Goal: Task Accomplishment & Management: Manage account settings

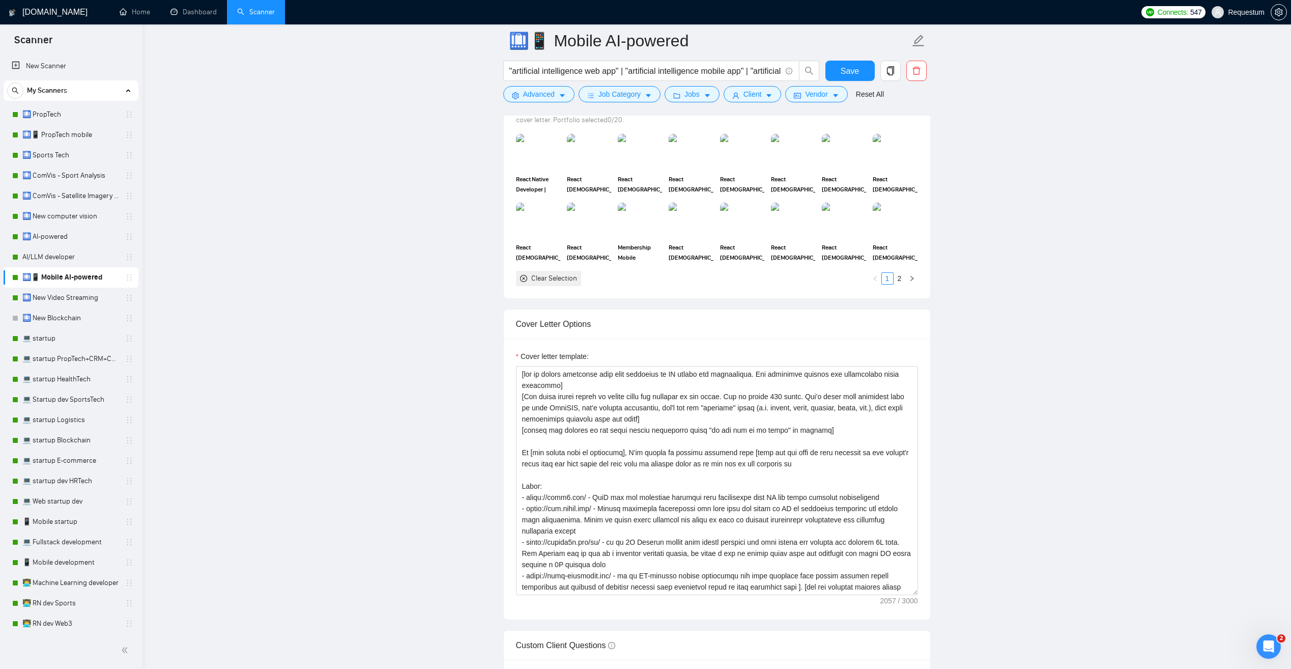
scroll to position [51, 0]
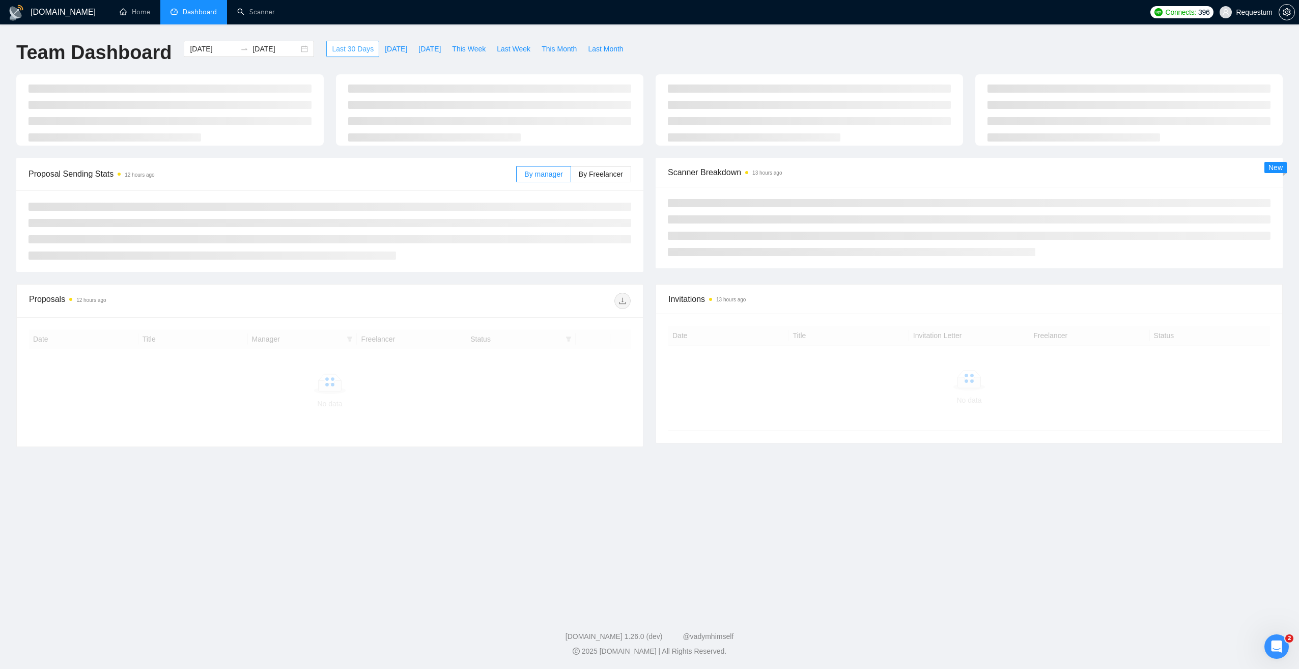
click at [342, 46] on span "Last 30 Days" at bounding box center [353, 48] width 42 height 11
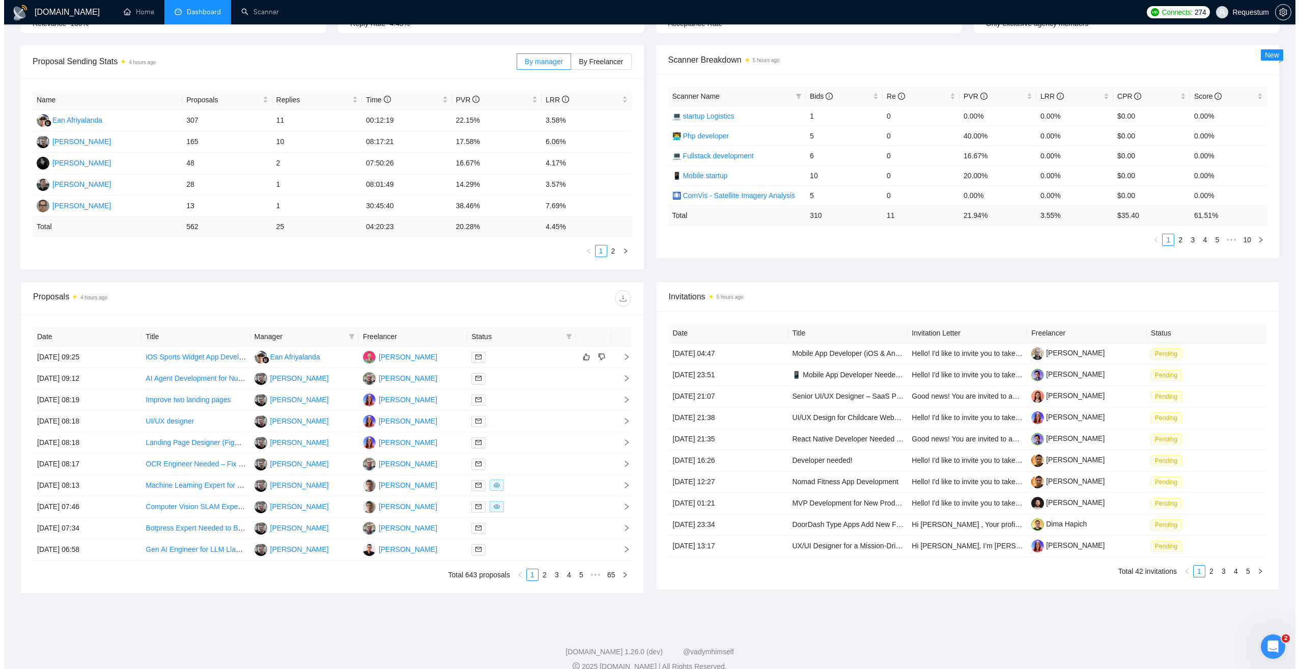
scroll to position [149, 0]
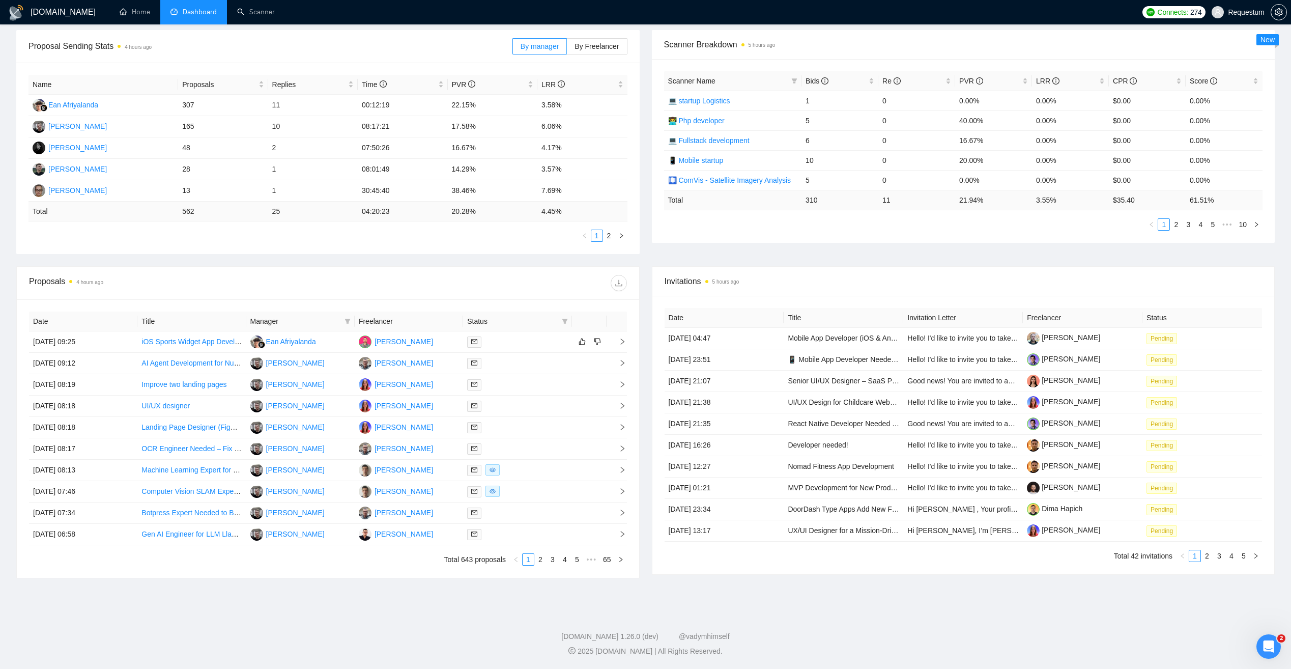
click at [308, 321] on span "Manager" at bounding box center [295, 321] width 90 height 11
click at [347, 320] on icon "filter" at bounding box center [348, 321] width 6 height 5
click at [311, 408] on span "Andrii Blond" at bounding box center [305, 406] width 59 height 8
checkbox input "true"
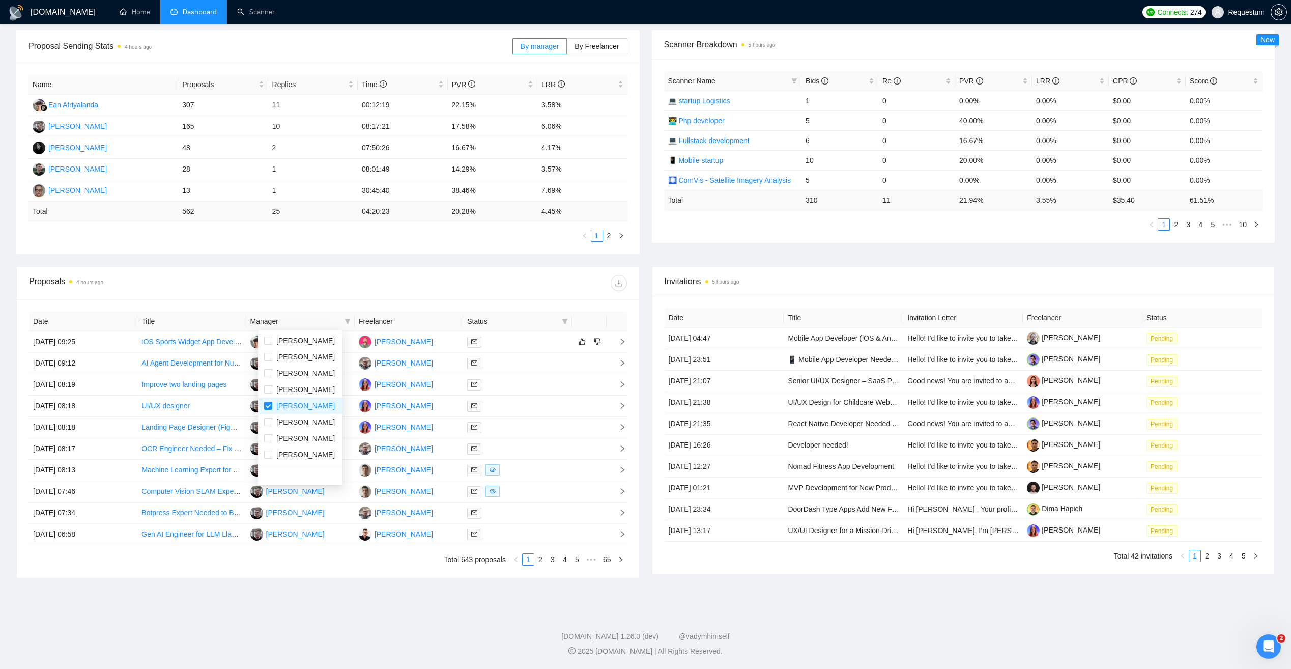
click at [347, 277] on div at bounding box center [477, 283] width 299 height 16
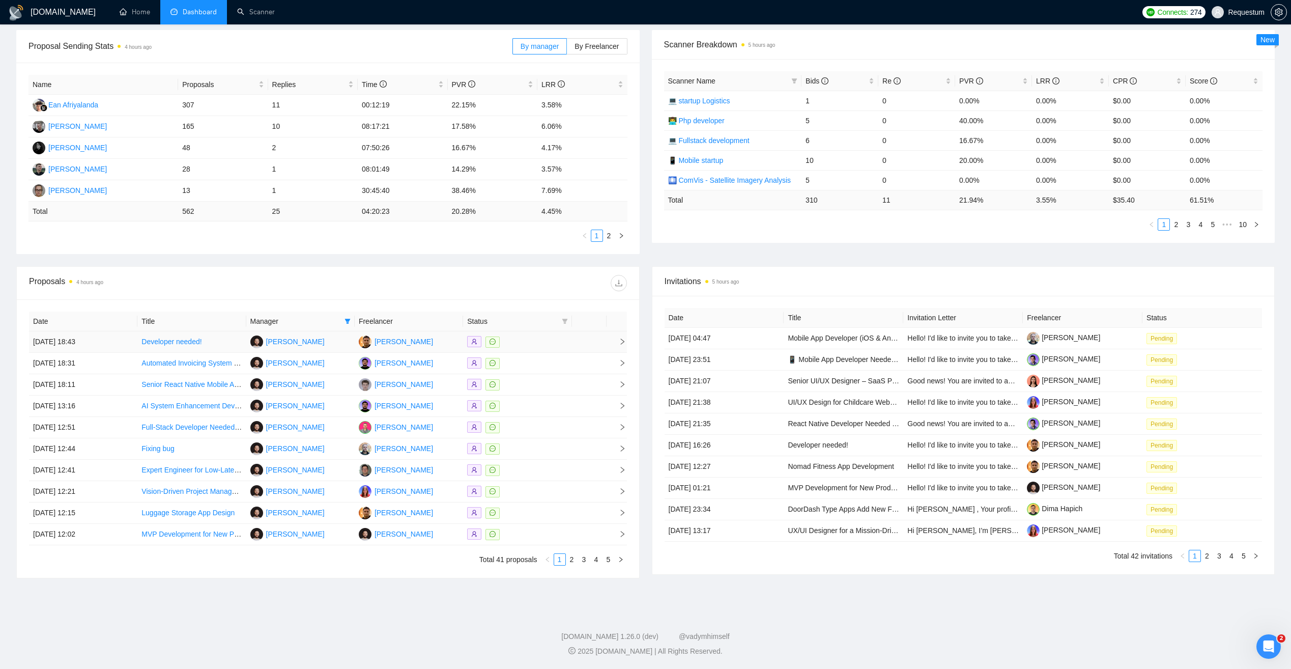
click at [531, 339] on div at bounding box center [517, 342] width 100 height 12
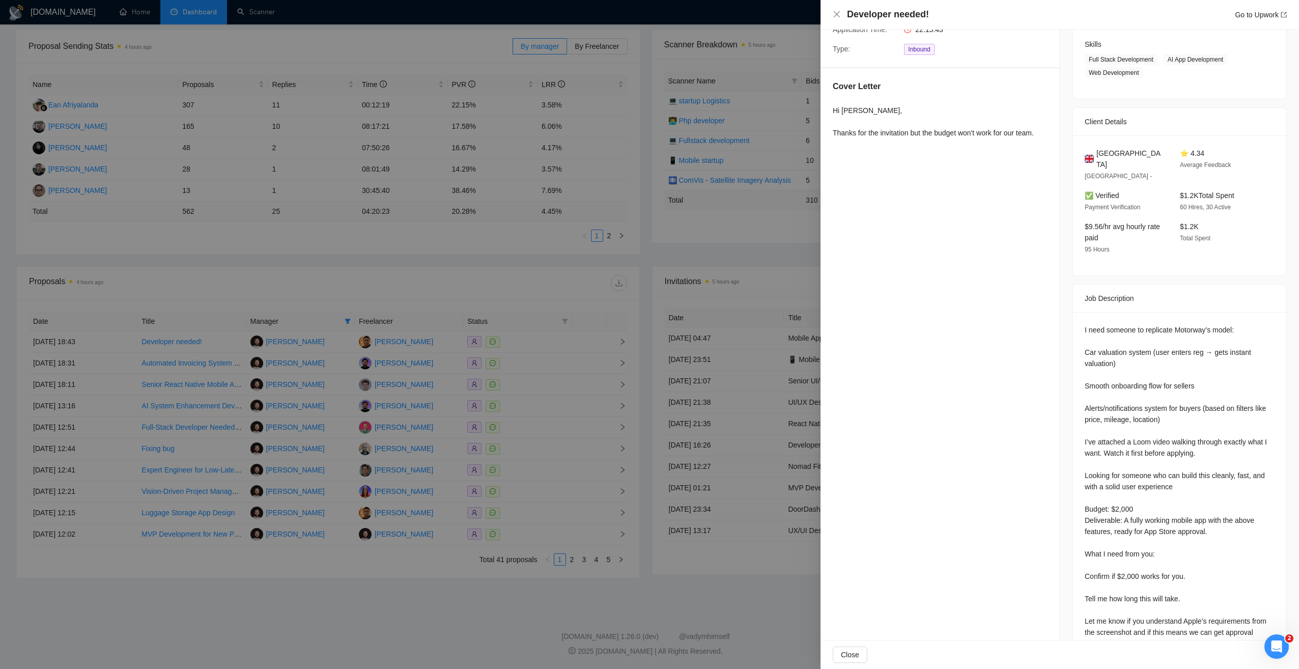
scroll to position [254, 0]
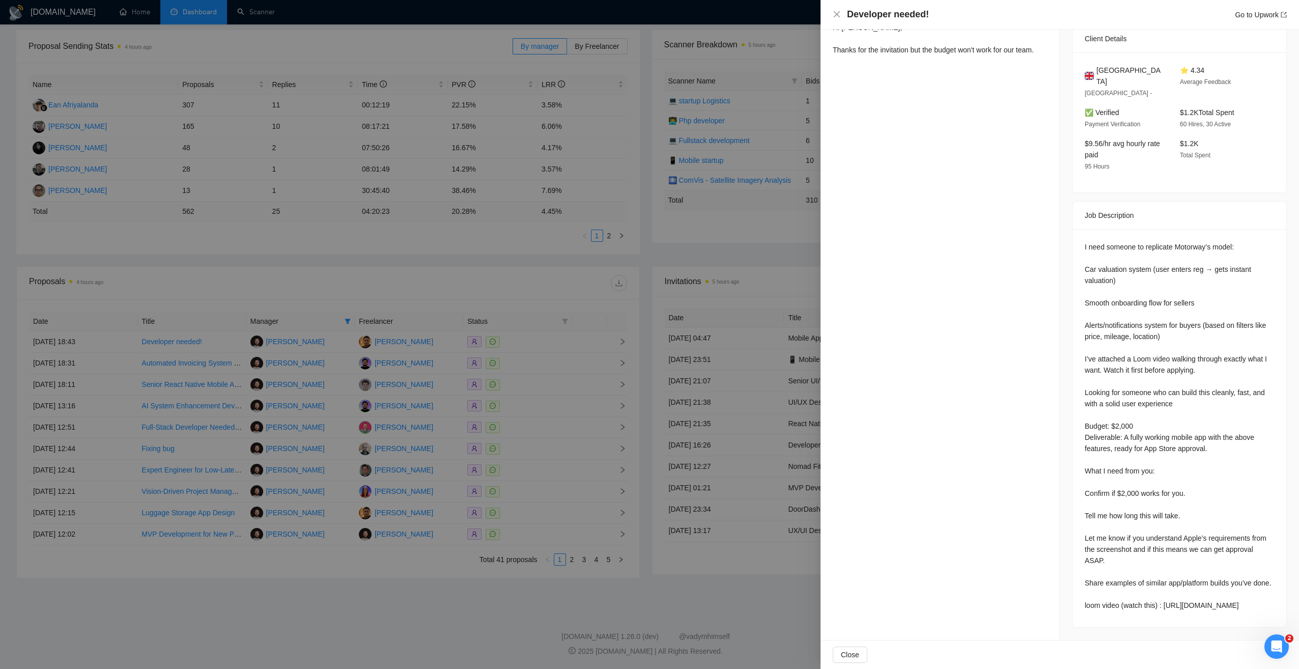
click at [496, 298] on div at bounding box center [649, 334] width 1299 height 669
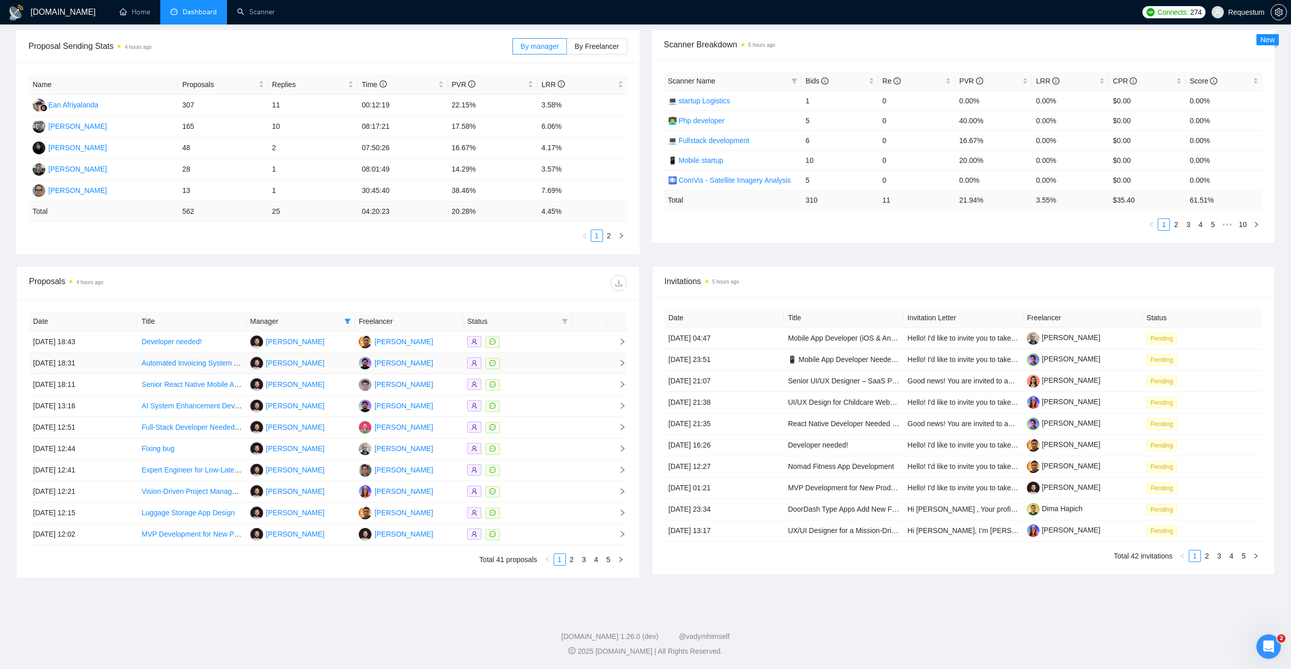
click at [546, 366] on div at bounding box center [517, 363] width 100 height 12
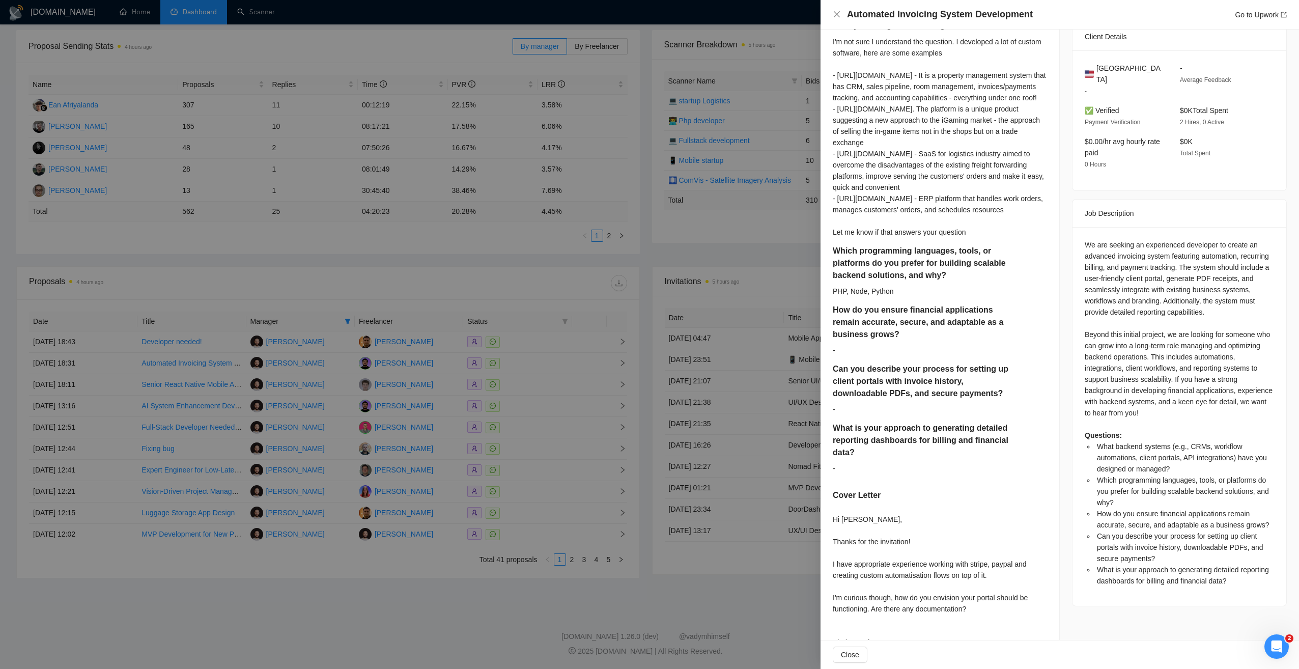
scroll to position [0, 0]
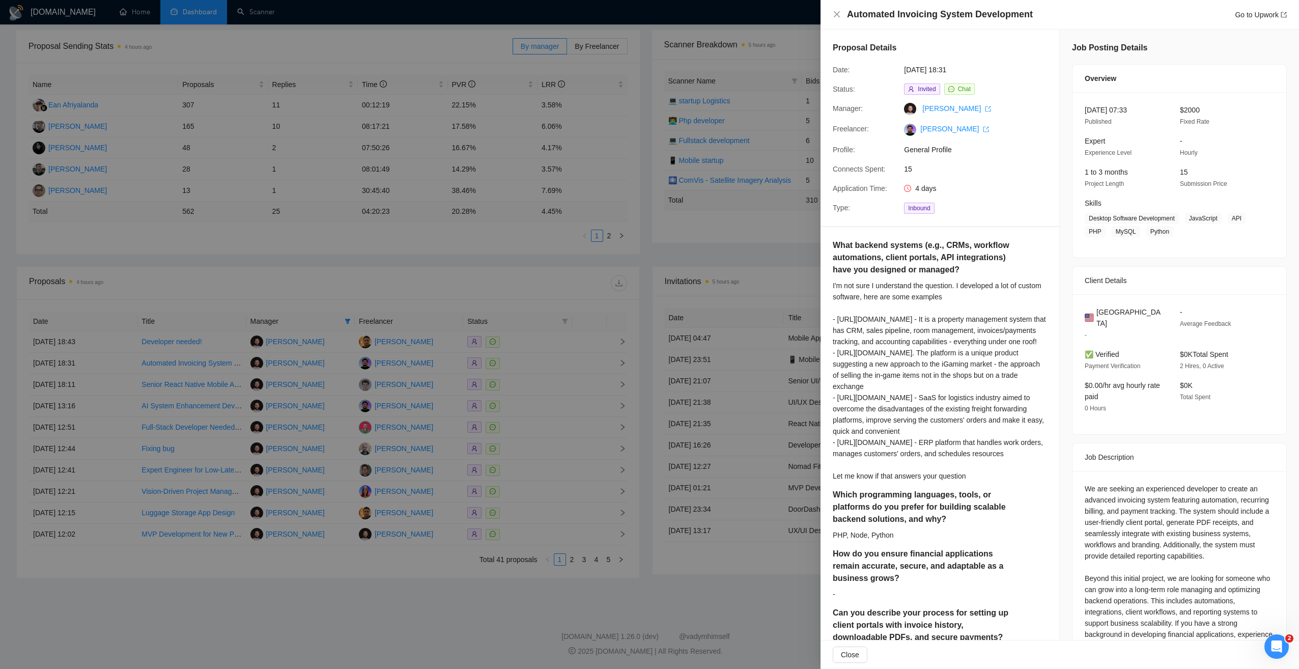
click at [474, 290] on div at bounding box center [649, 334] width 1299 height 669
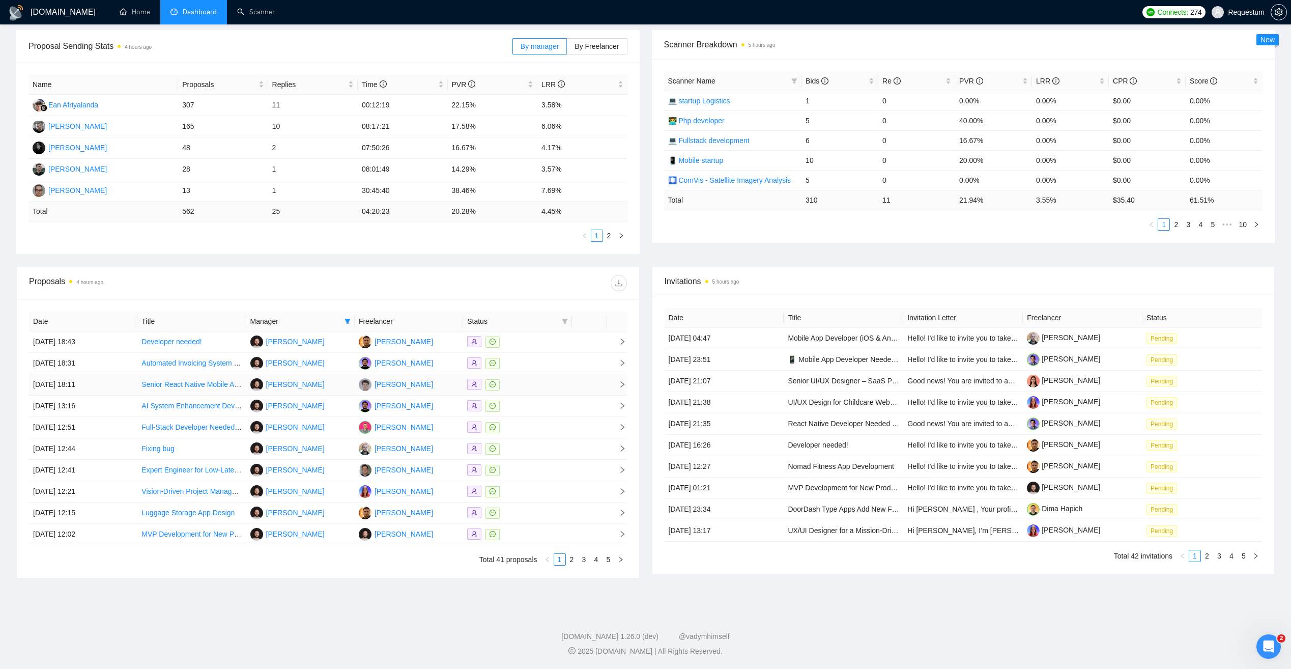
click at [539, 383] on div at bounding box center [517, 385] width 100 height 12
